Goal: Find specific page/section: Find specific page/section

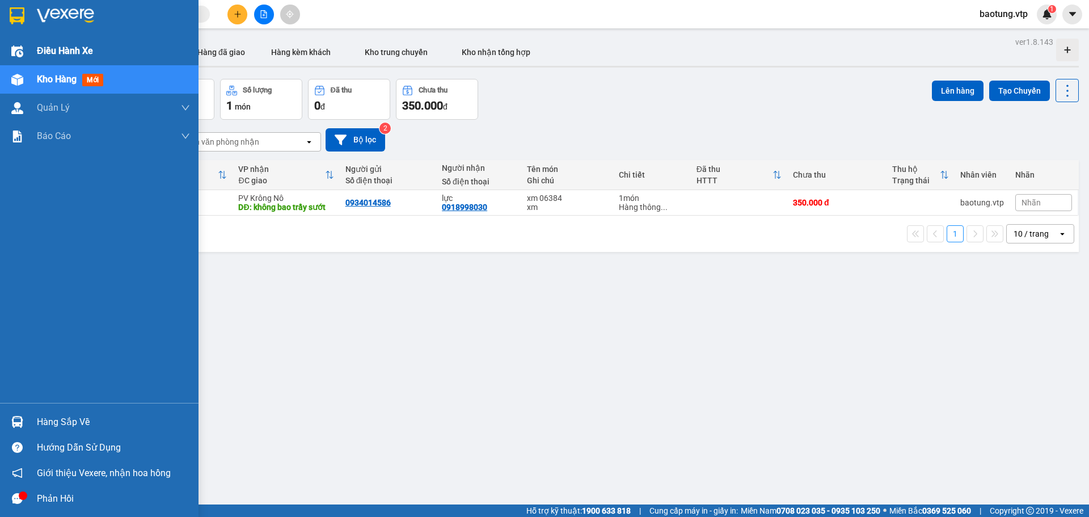
click at [87, 52] on span "Điều hành xe" at bounding box center [65, 51] width 56 height 14
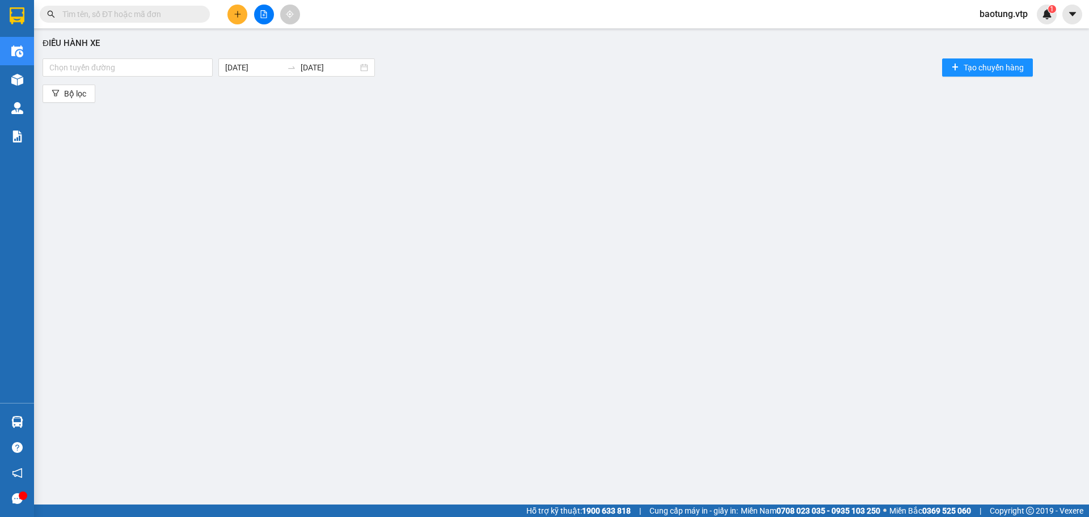
click at [62, 83] on div "Điều hành xe Chọn tuyến đường [DATE] [DATE] Tạo chuyến hàng Bộ lọc" at bounding box center [562, 259] width 1044 height 450
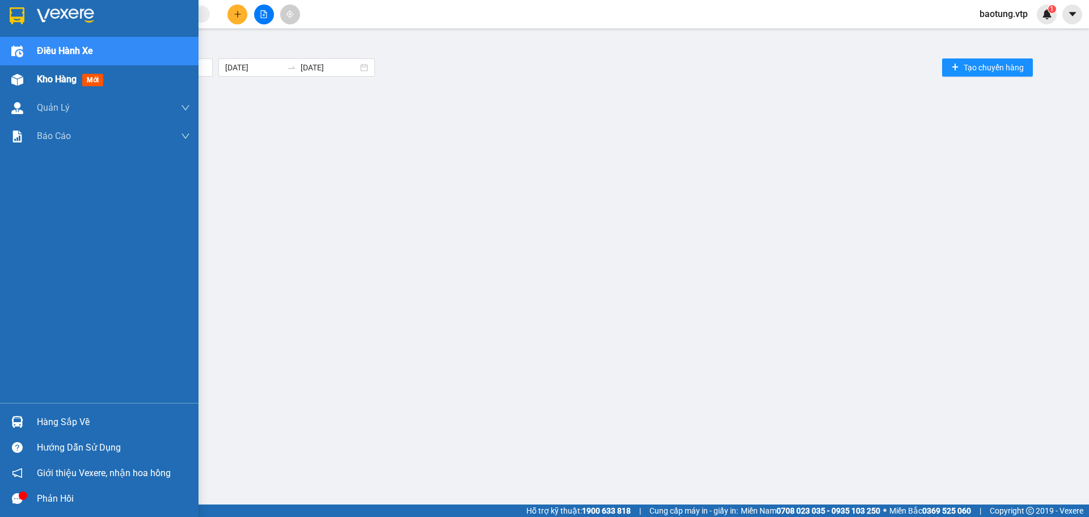
click at [69, 90] on div "Kho hàng mới" at bounding box center [113, 79] width 153 height 28
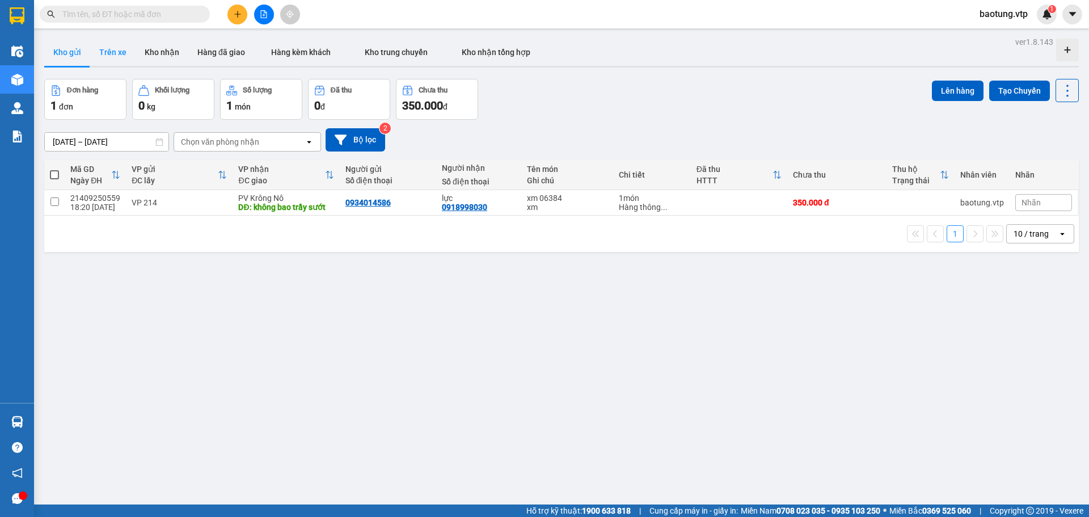
click at [128, 56] on button "Trên xe" at bounding box center [112, 52] width 45 height 27
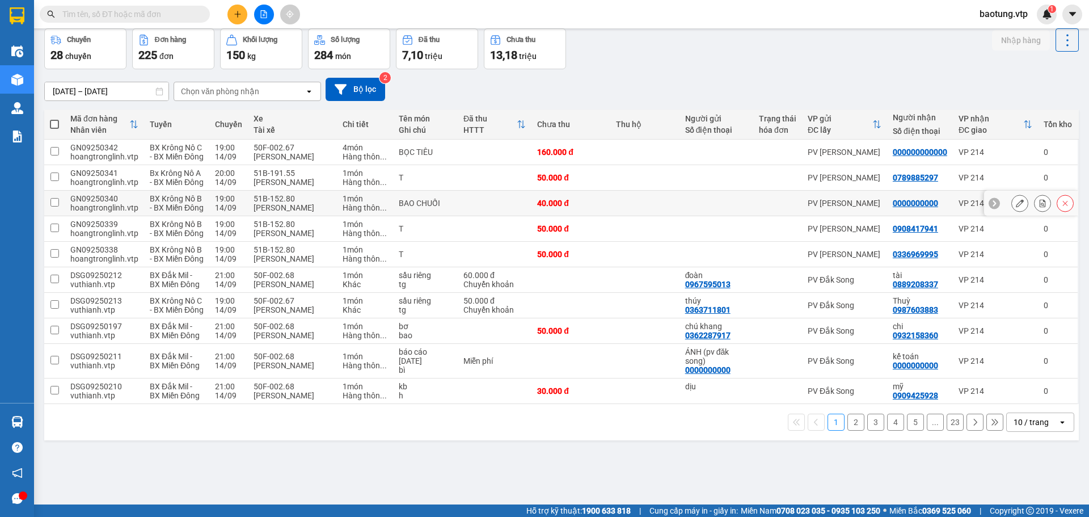
scroll to position [52, 0]
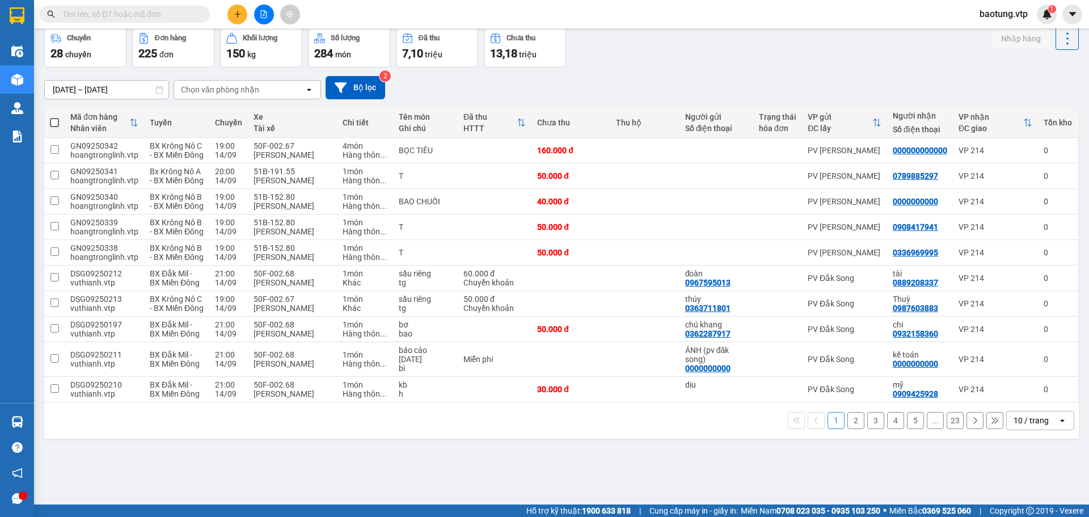
drag, startPoint x: 1018, startPoint y: 478, endPoint x: 1019, endPoint y: 471, distance: 7.5
click at [1017, 426] on div "10 / trang" at bounding box center [1030, 420] width 35 height 11
click at [1021, 447] on span "100 / trang" at bounding box center [1027, 449] width 41 height 11
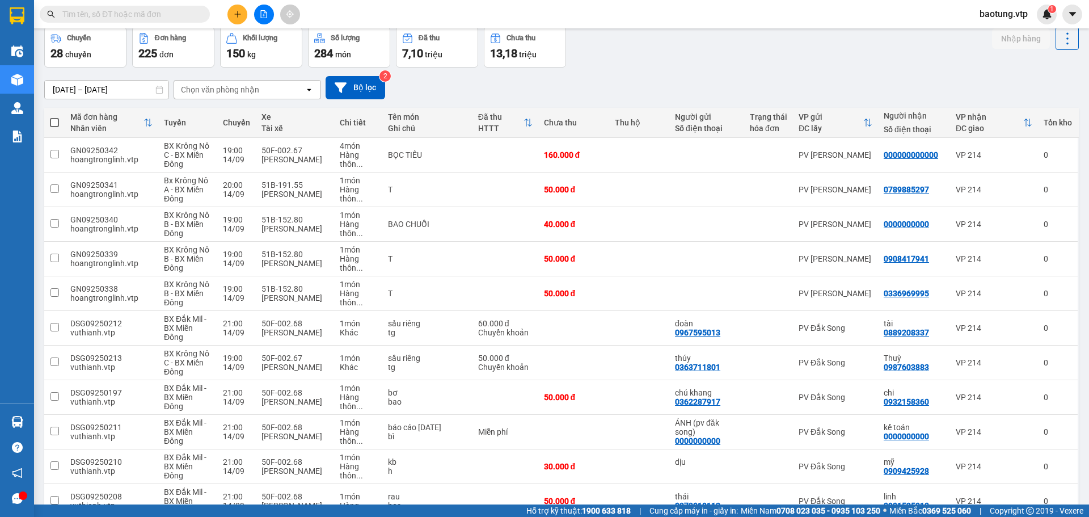
click at [252, 89] on div "Chọn văn phòng nhận" at bounding box center [220, 89] width 78 height 11
type input "214"
click at [236, 112] on div "VP 214" at bounding box center [247, 113] width 147 height 20
click at [964, 129] on div "ĐC giao" at bounding box center [990, 128] width 65 height 9
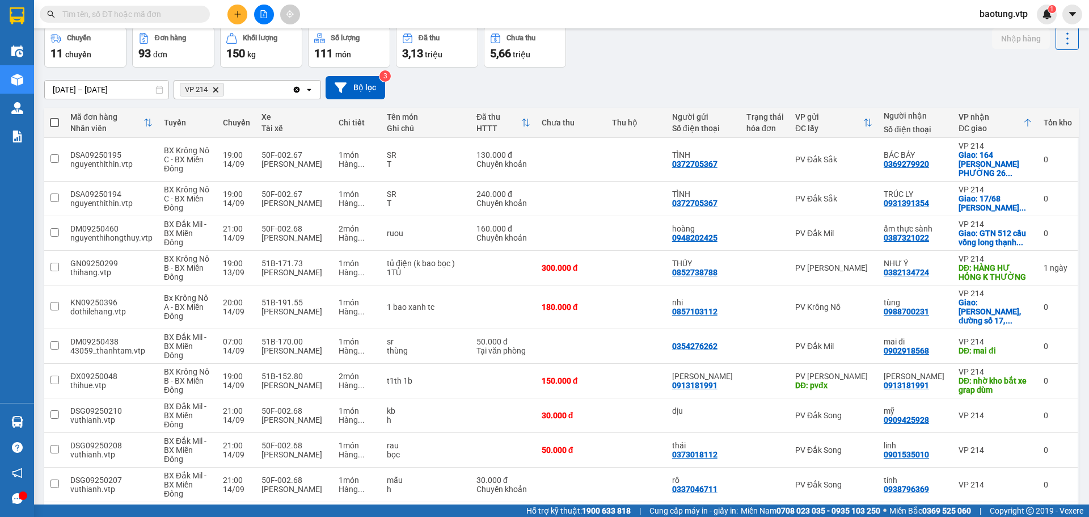
click at [631, 58] on div "Chuyến 11 chuyến Đơn hàng 93 đơn Khối lượng 150 kg Số lượng 111 món Đã thu 3,13…" at bounding box center [561, 47] width 1034 height 41
click at [1048, 10] on sup "1" at bounding box center [1052, 9] width 8 height 8
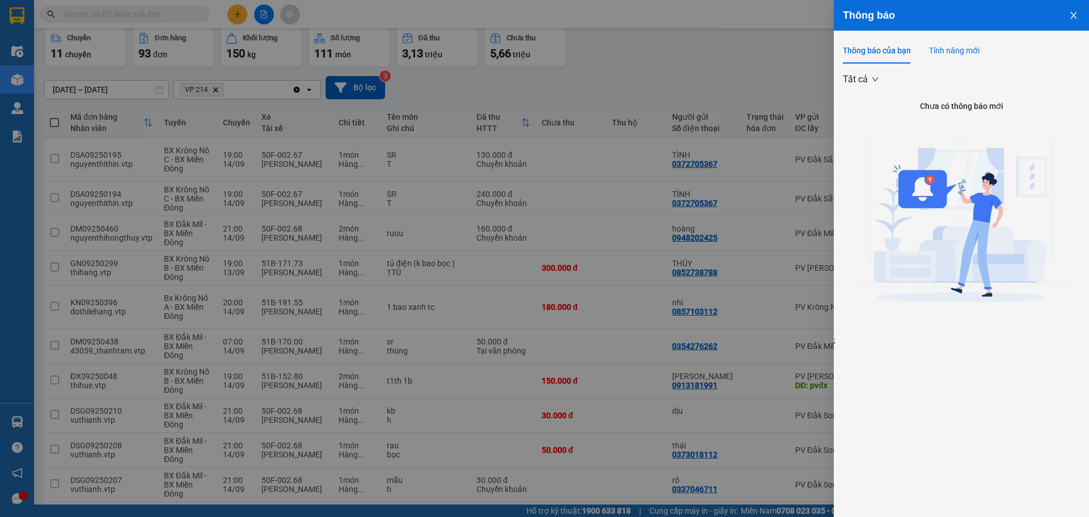
drag, startPoint x: 952, startPoint y: 46, endPoint x: 1012, endPoint y: 35, distance: 61.2
click at [951, 47] on div "Tính năng mới" at bounding box center [954, 50] width 50 height 12
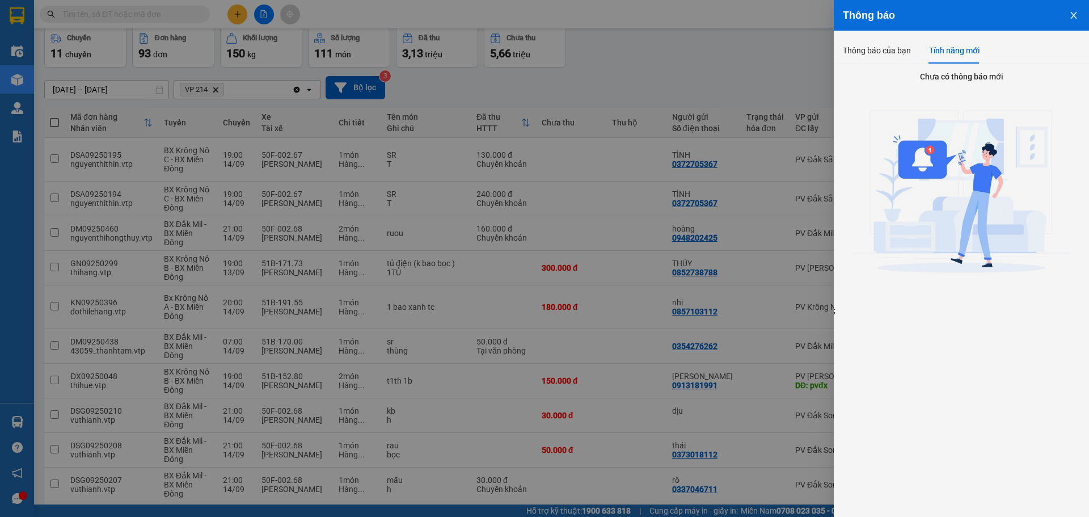
click at [1077, 19] on icon "close" at bounding box center [1073, 15] width 9 height 9
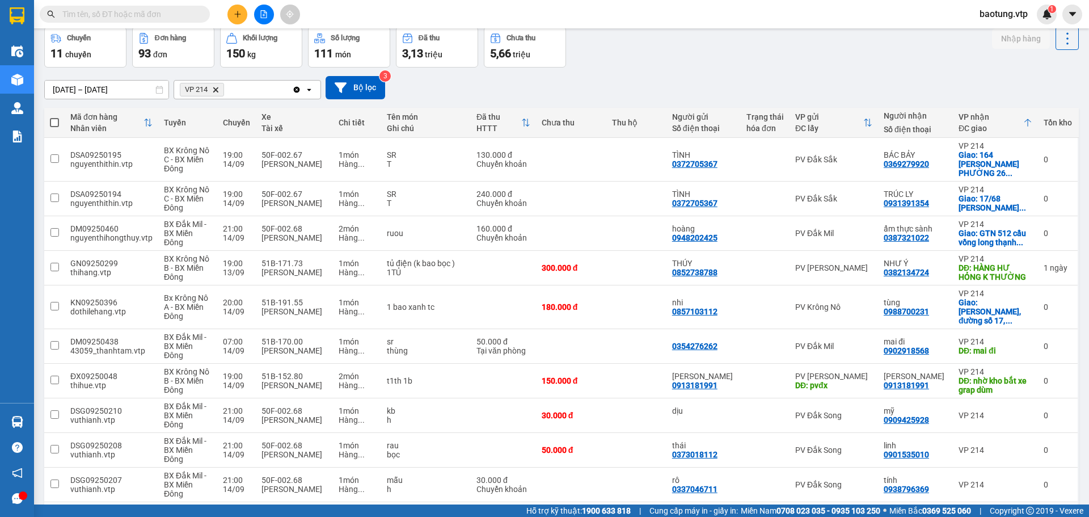
click at [736, 47] on div "Chuyến 11 chuyến Đơn hàng 93 đơn Khối lượng 150 kg Số lượng 111 món Đã thu 3,13…" at bounding box center [561, 47] width 1034 height 41
click at [626, 73] on div "[DATE] – [DATE] Press the down arrow key to interact with the calendar and sele…" at bounding box center [561, 87] width 1034 height 40
click at [1054, 17] on div "1" at bounding box center [1047, 15] width 20 height 20
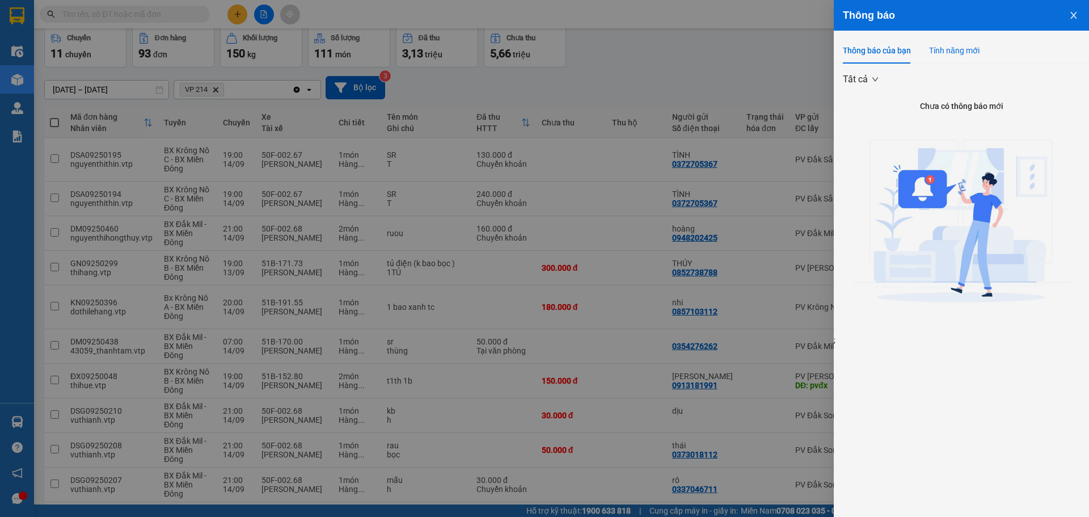
click at [975, 56] on div "Tính năng mới" at bounding box center [954, 50] width 50 height 12
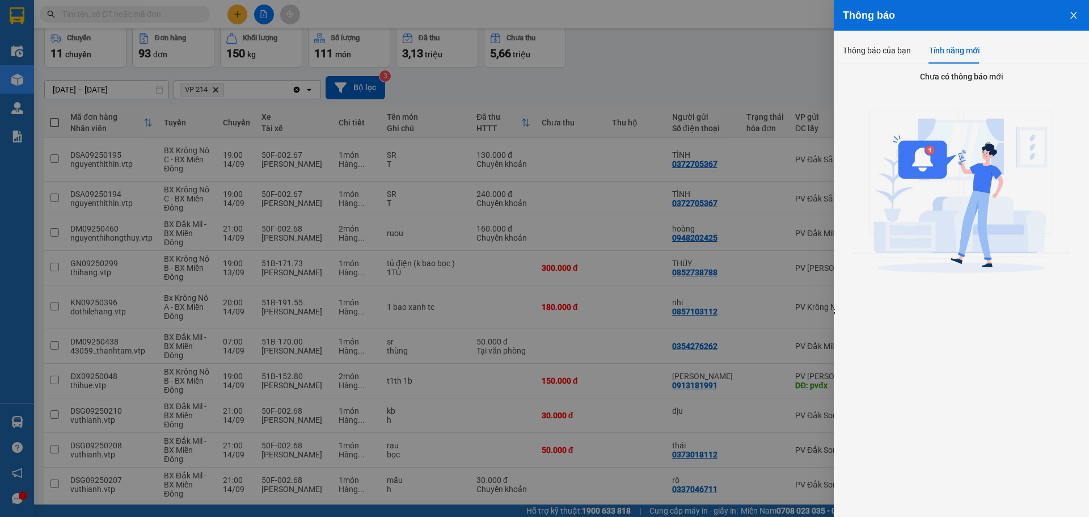
click at [1070, 14] on icon "close" at bounding box center [1073, 15] width 9 height 9
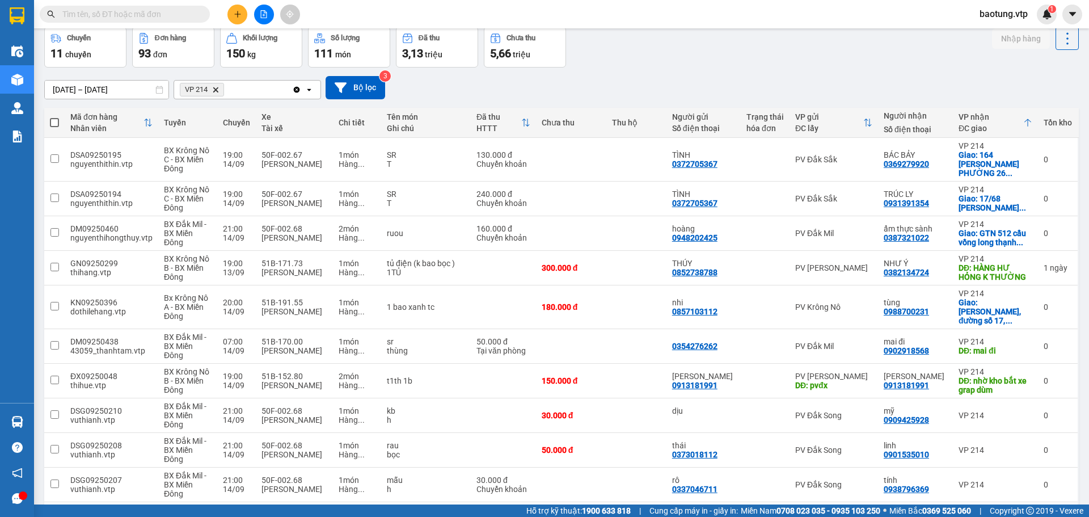
click at [751, 68] on div "[DATE] – [DATE] Press the down arrow key to interact with the calendar and sele…" at bounding box center [561, 87] width 1034 height 40
click at [219, 91] on icon "Delete" at bounding box center [215, 89] width 7 height 7
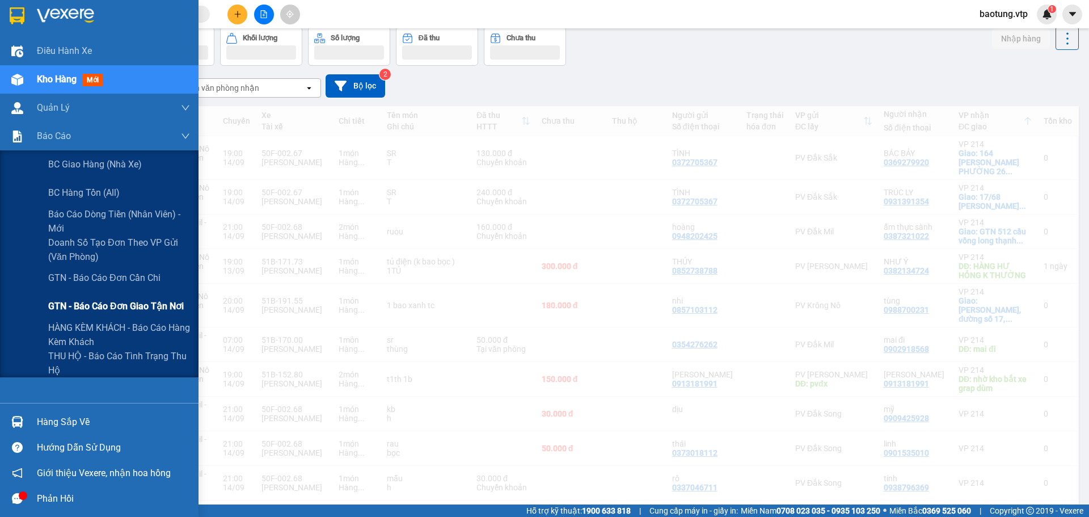
click at [143, 307] on span "GTN - Báo cáo đơn giao tận nơi" at bounding box center [116, 306] width 136 height 14
